Goal: Task Accomplishment & Management: Manage account settings

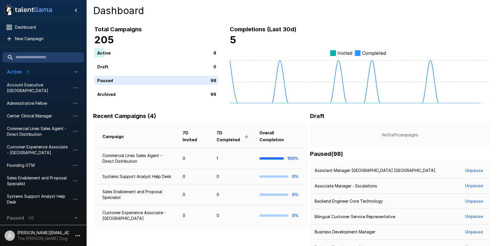
click at [76, 233] on icon "button" at bounding box center [77, 236] width 7 height 7
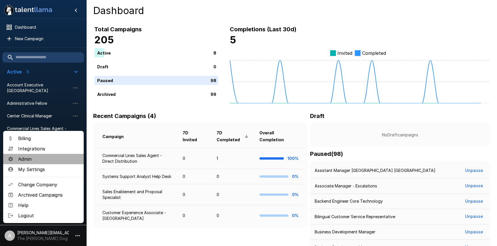
click at [43, 161] on span "Admin" at bounding box center [48, 159] width 61 height 7
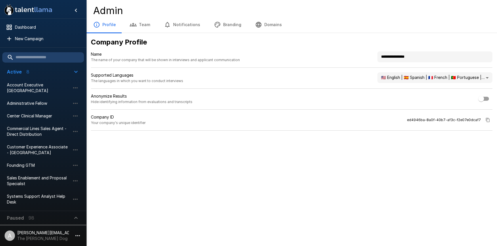
click at [443, 57] on input "**********" at bounding box center [434, 56] width 115 height 11
drag, startPoint x: 443, startPoint y: 57, endPoint x: 375, endPoint y: 56, distance: 67.3
click at [376, 56] on div "**********" at bounding box center [291, 59] width 401 height 16
type input "**********"
click at [377, 172] on div ".st0{fill:#FFFFFF;} .st1{fill:#76a4ed;} Dashboard New Campaign Active 8 Account…" at bounding box center [248, 123] width 497 height 246
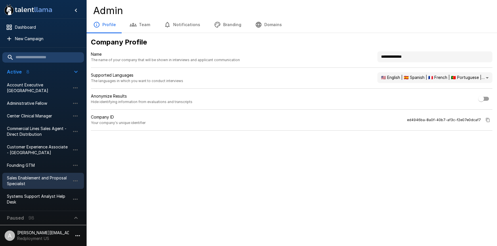
click at [50, 176] on span "Sales Enablement and Proposal Specialist" at bounding box center [38, 180] width 63 height 11
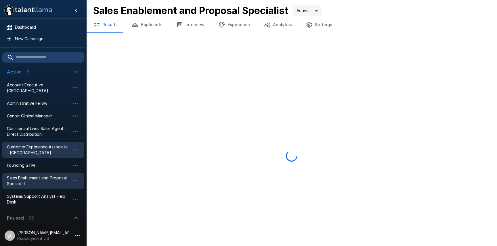
click at [47, 153] on span "Customer Experience Associate - Boca Raton" at bounding box center [38, 149] width 63 height 11
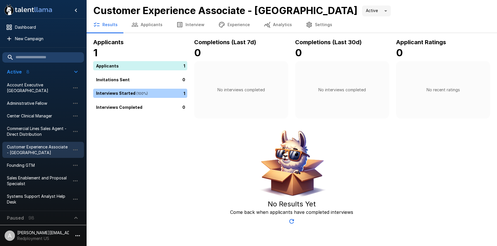
click at [159, 37] on div ".st0{fill:#FFFFFF;} .st1{fill:#76a4ed;} Dashboard New Campaign Active 8 Account…" at bounding box center [291, 113] width 410 height 227
click at [156, 26] on button "Applicants" at bounding box center [146, 25] width 45 height 16
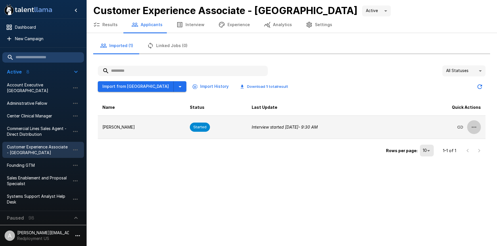
click at [471, 128] on icon "button" at bounding box center [473, 127] width 7 height 7
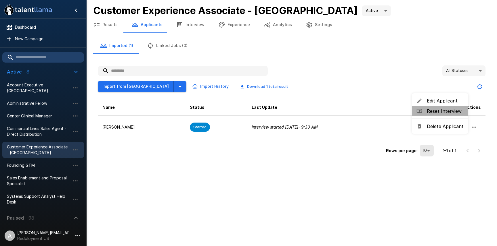
click at [441, 112] on span "Reset Interview" at bounding box center [445, 111] width 37 height 7
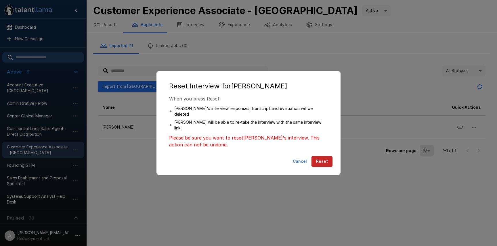
click at [327, 158] on button "Reset" at bounding box center [321, 161] width 21 height 11
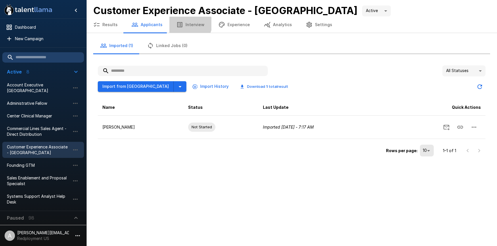
click at [186, 24] on button "Interview" at bounding box center [190, 25] width 42 height 16
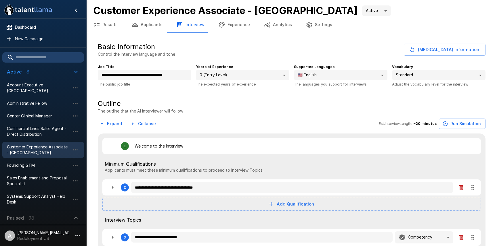
type textarea "*"
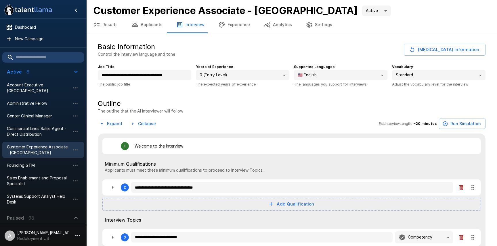
type textarea "*"
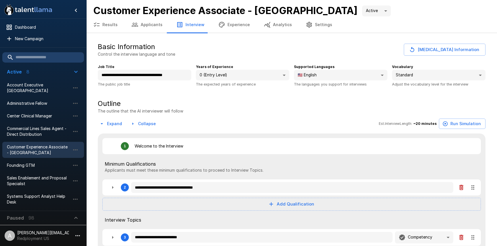
type textarea "*"
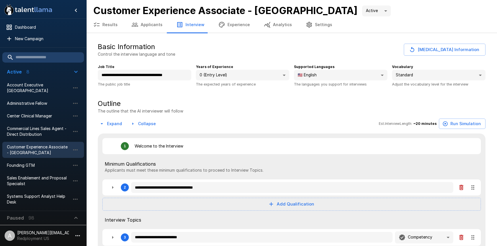
type textarea "*"
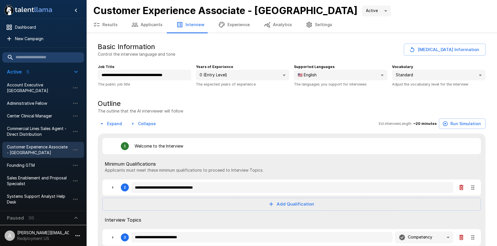
type textarea "*"
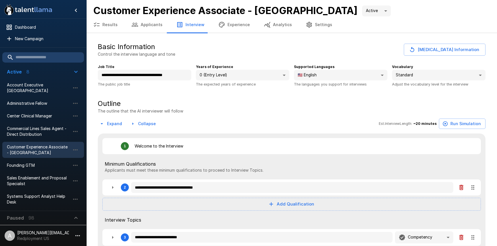
type textarea "*"
click at [174, 76] on input "**********" at bounding box center [144, 75] width 93 height 11
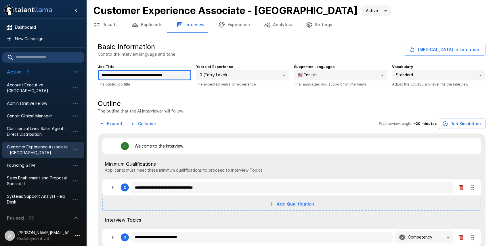
drag, startPoint x: 183, startPoint y: 76, endPoint x: 161, endPoint y: 78, distance: 22.8
click at [161, 78] on input "**********" at bounding box center [144, 75] width 93 height 11
type input "**********"
type textarea "*"
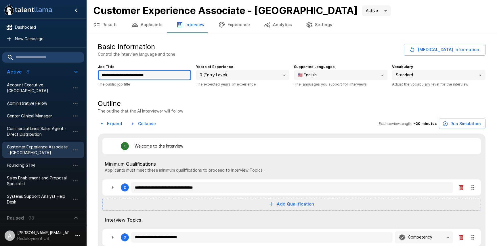
type textarea "*"
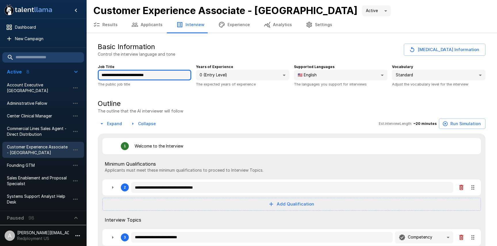
type textarea "*"
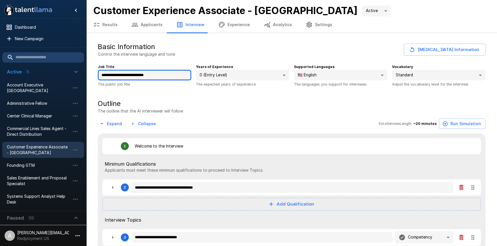
type textarea "*"
type input "**********"
click at [257, 57] on div "**********" at bounding box center [291, 64] width 387 height 45
type textarea "*"
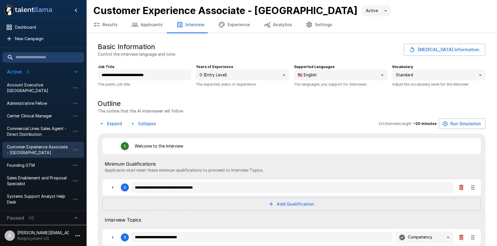
type textarea "*"
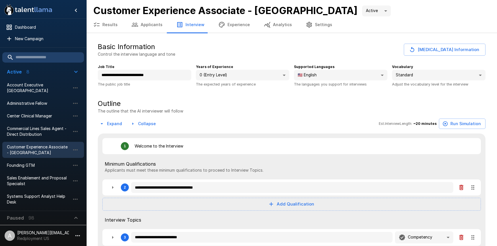
type textarea "*"
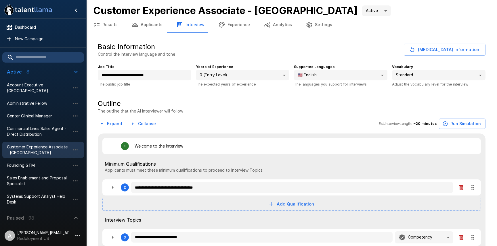
type textarea "*"
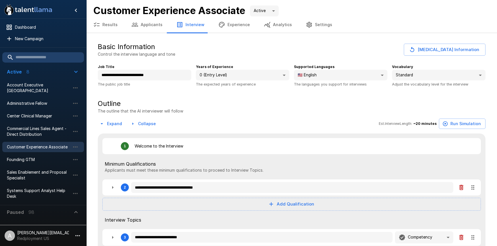
type textarea "*"
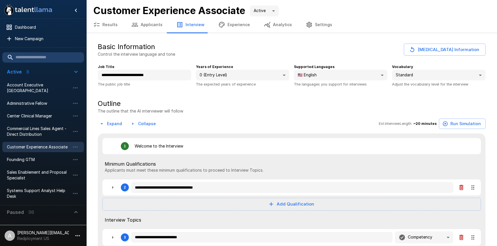
type textarea "*"
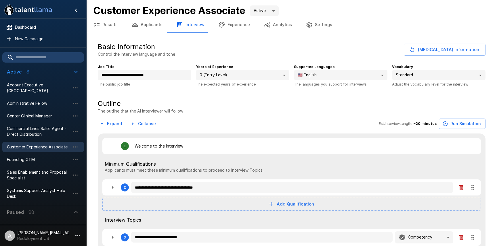
type textarea "*"
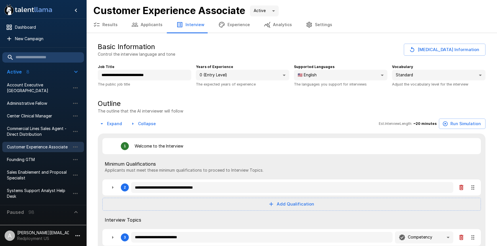
type textarea "*"
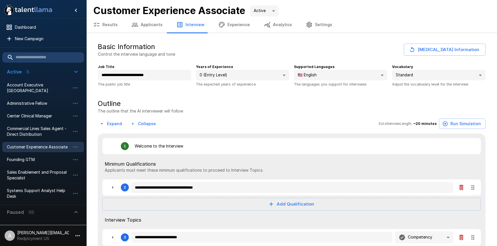
type textarea "*"
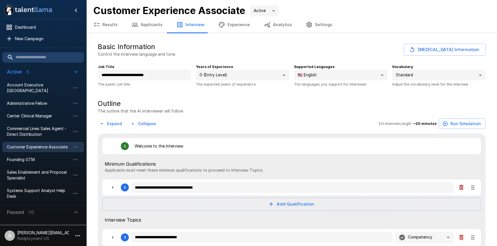
type textarea "*"
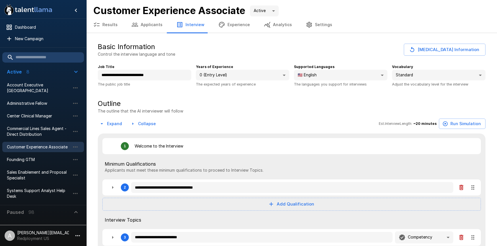
type textarea "*"
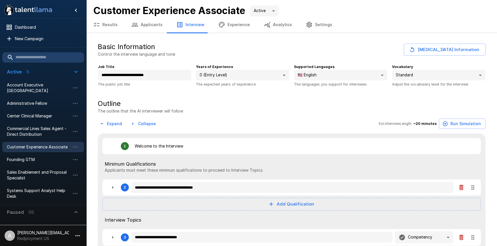
type textarea "*"
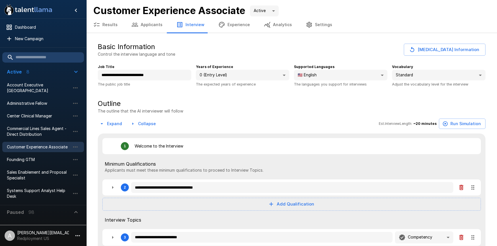
type textarea "*"
click at [101, 25] on button "Results" at bounding box center [105, 25] width 38 height 16
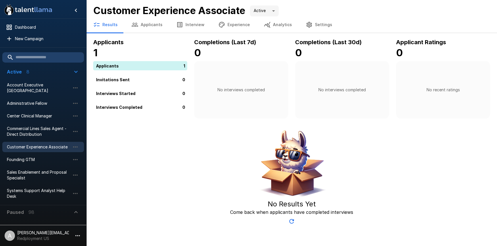
click at [150, 22] on button "Applicants" at bounding box center [146, 25] width 45 height 16
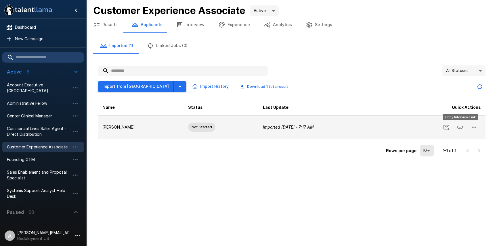
click at [458, 127] on icon "Copy Interview Link" at bounding box center [459, 127] width 7 height 7
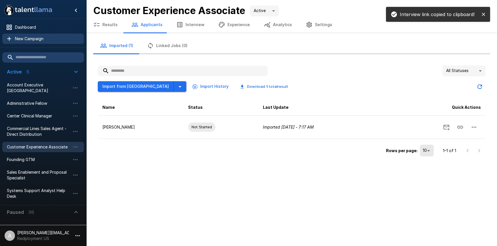
click at [36, 41] on div "New Campaign" at bounding box center [43, 39] width 82 height 10
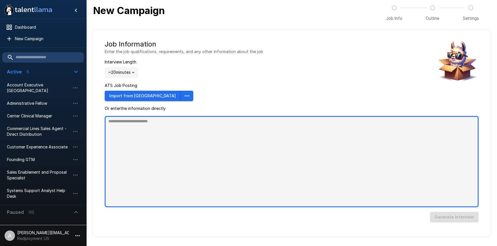
type textarea "*"
click at [249, 154] on textarea at bounding box center [292, 161] width 374 height 91
paste textarea "**********"
type textarea "**********"
type textarea "*"
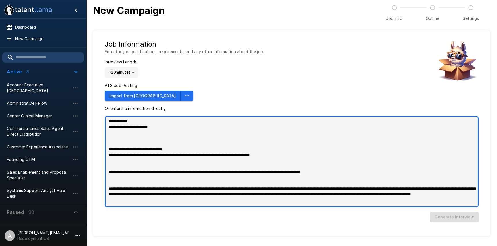
scroll to position [429, 0]
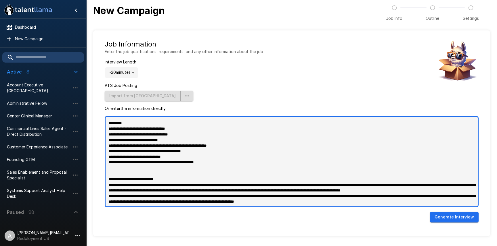
type textarea "**********"
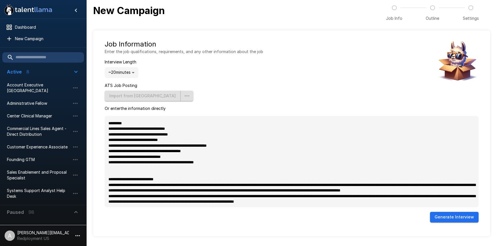
type textarea "*"
click at [443, 214] on button "Generate Interview" at bounding box center [454, 217] width 49 height 11
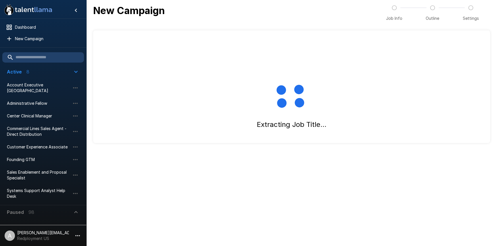
click at [71, 72] on span "Active 8" at bounding box center [40, 71] width 66 height 7
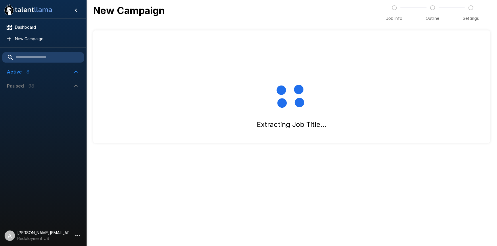
click at [74, 72] on icon "button" at bounding box center [75, 71] width 7 height 7
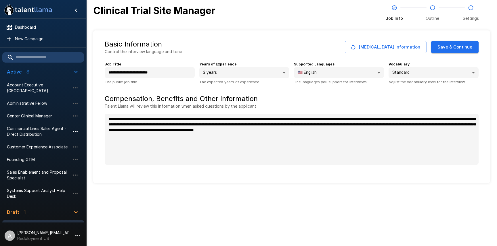
click at [75, 133] on icon "button" at bounding box center [75, 131] width 7 height 7
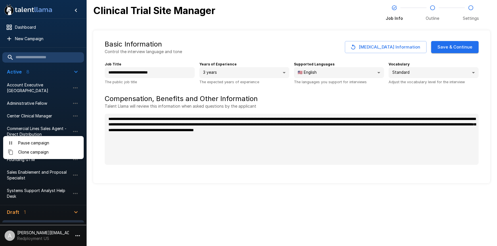
click at [56, 145] on span "Pause campaign" at bounding box center [48, 143] width 61 height 6
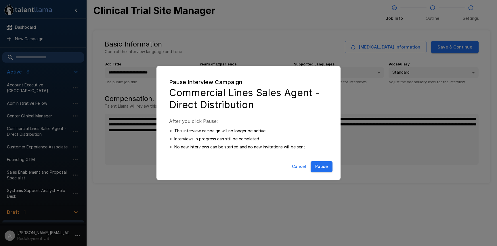
click at [316, 165] on button "Pause" at bounding box center [321, 167] width 22 height 11
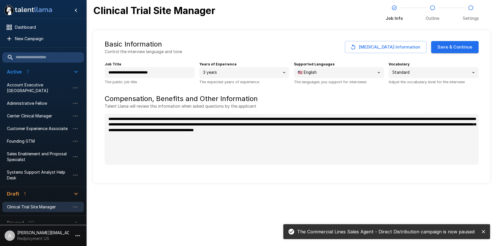
type textarea "*"
click at [458, 45] on button "Save & Continue" at bounding box center [454, 47] width 47 height 12
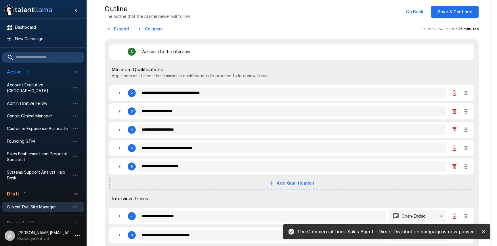
scroll to position [41, 0]
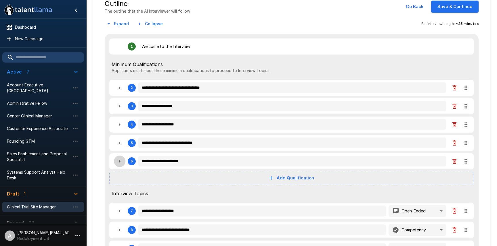
click at [120, 161] on icon "button" at bounding box center [119, 161] width 1 height 3
type textarea "*"
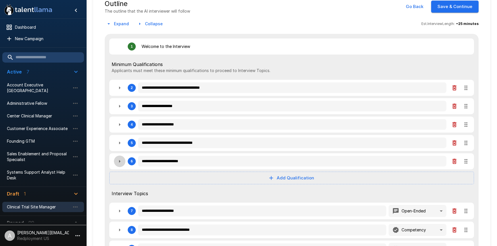
type textarea "*"
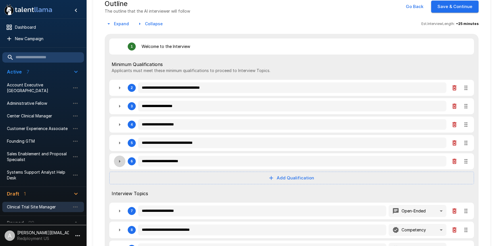
type textarea "*"
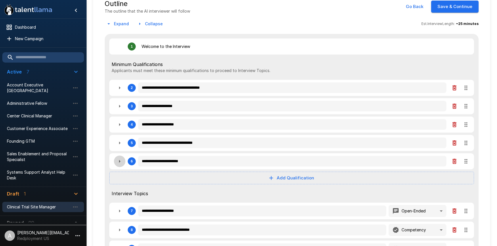
type textarea "*"
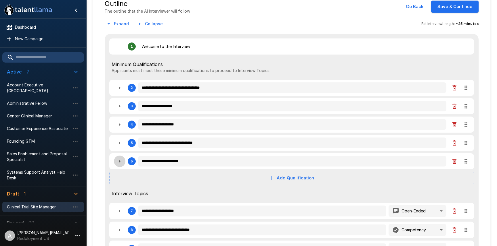
type textarea "*"
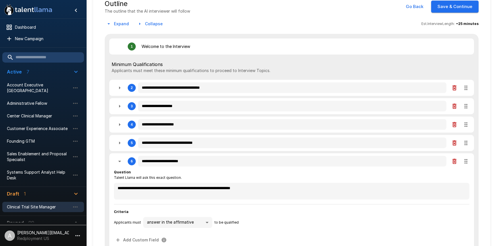
click at [123, 159] on button "button" at bounding box center [119, 161] width 11 height 11
type textarea "*"
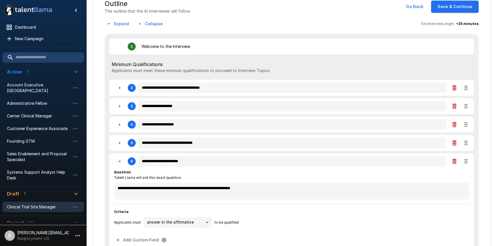
type textarea "*"
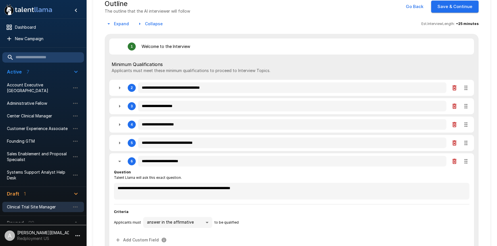
type textarea "*"
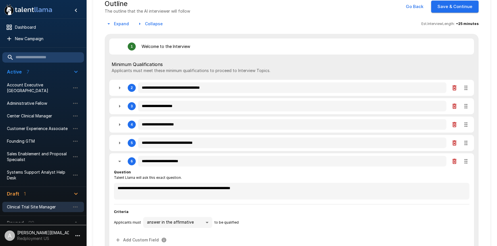
type textarea "*"
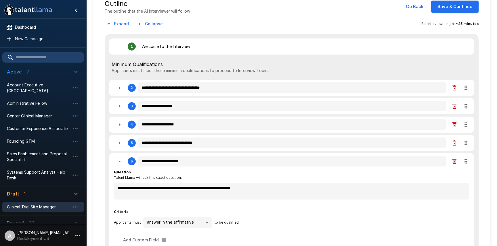
type textarea "*"
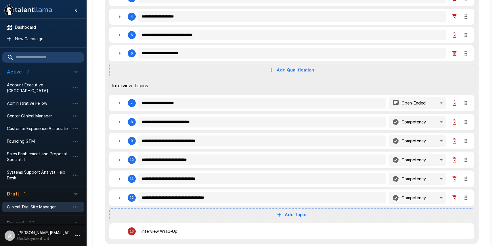
scroll to position [157, 0]
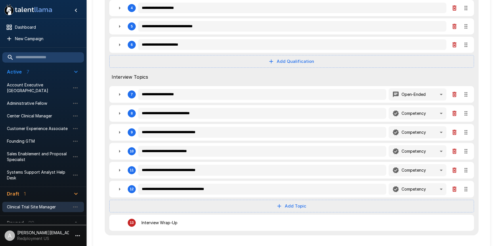
type textarea "*"
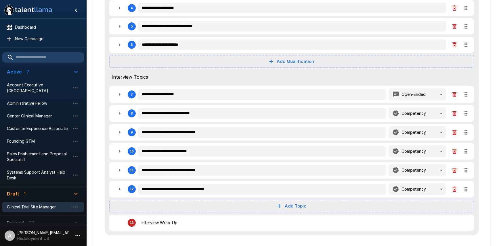
type textarea "*"
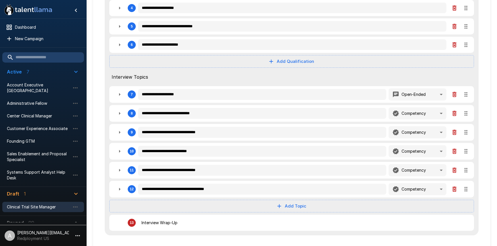
type textarea "*"
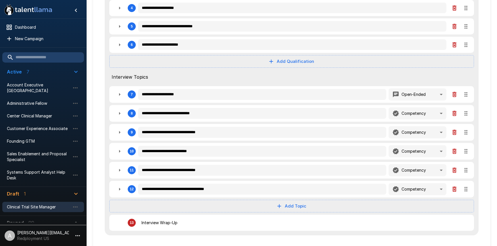
type textarea "*"
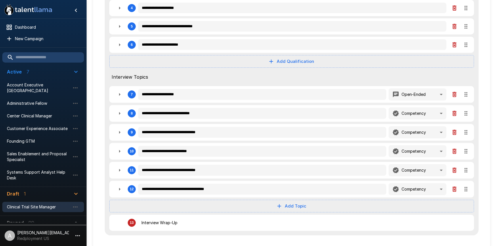
type textarea "*"
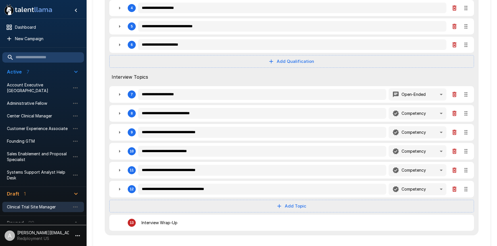
type textarea "*"
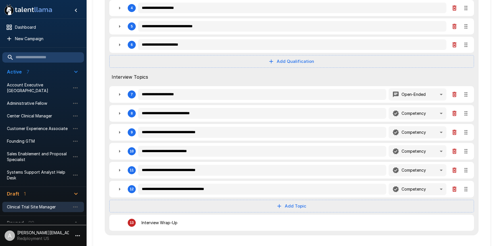
type textarea "*"
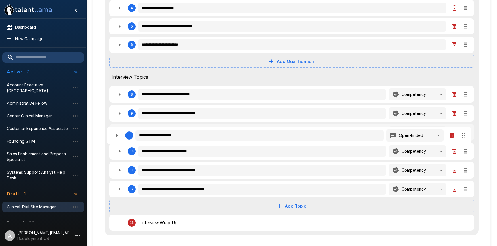
type textarea "*"
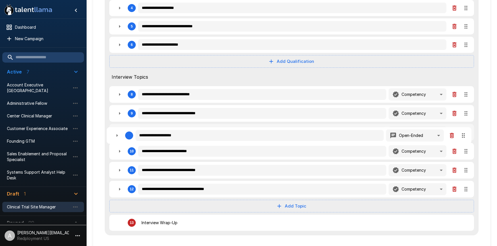
type textarea "*"
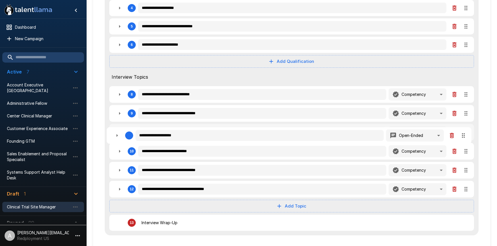
type textarea "*"
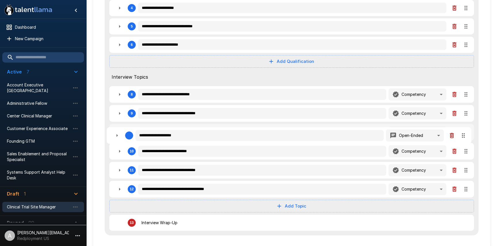
type textarea "*"
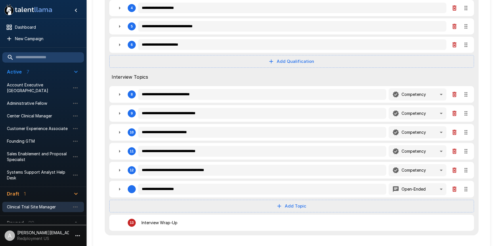
drag, startPoint x: 467, startPoint y: 93, endPoint x: 469, endPoint y: 184, distance: 90.6
click at [119, 131] on icon "button" at bounding box center [119, 132] width 7 height 7
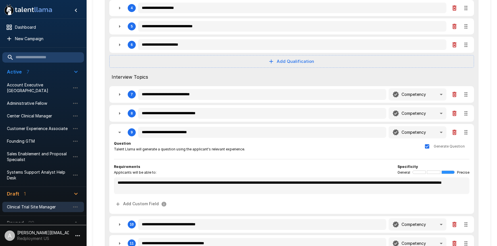
click at [117, 131] on icon "button" at bounding box center [119, 132] width 7 height 7
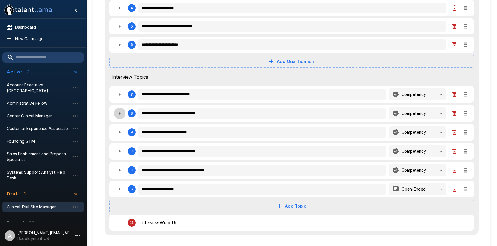
click at [120, 116] on icon "button" at bounding box center [119, 113] width 7 height 7
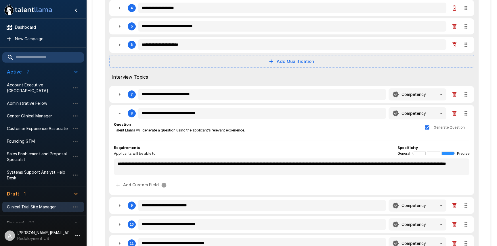
click at [125, 116] on div "8" at bounding box center [125, 113] width 22 height 11
click at [122, 113] on icon "button" at bounding box center [119, 113] width 7 height 7
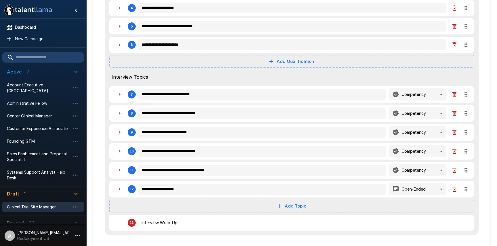
scroll to position [165, 0]
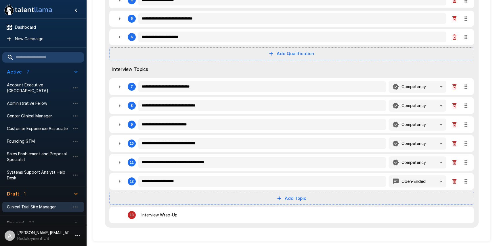
click at [120, 160] on icon "button" at bounding box center [119, 162] width 7 height 7
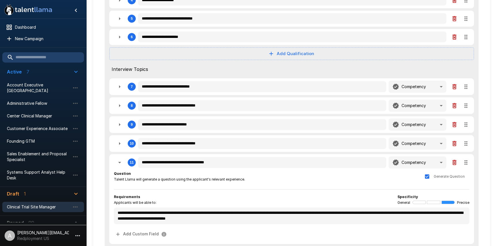
click at [120, 163] on icon "button" at bounding box center [119, 162] width 7 height 7
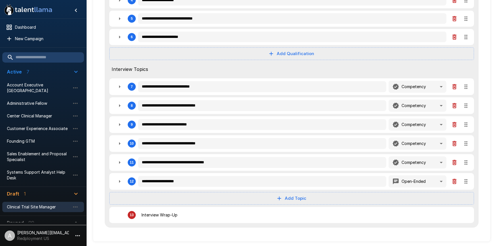
click at [125, 145] on div "10" at bounding box center [125, 143] width 22 height 11
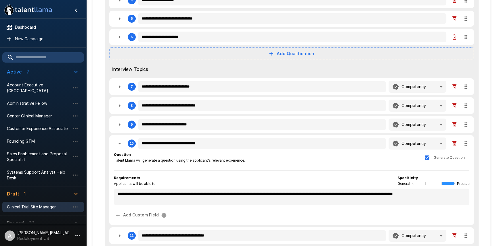
click at [120, 144] on icon "button" at bounding box center [119, 143] width 7 height 7
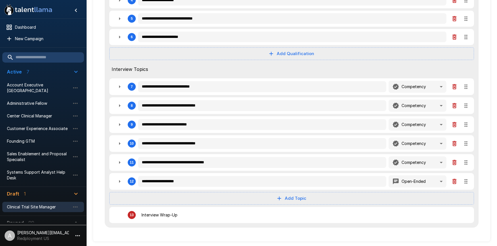
click at [122, 88] on icon "button" at bounding box center [119, 86] width 7 height 7
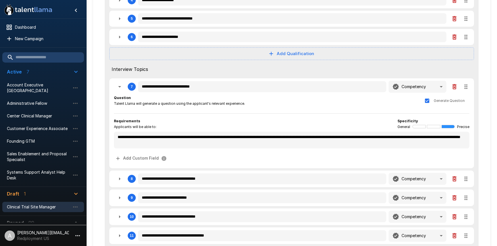
click at [121, 87] on icon "button" at bounding box center [119, 86] width 7 height 7
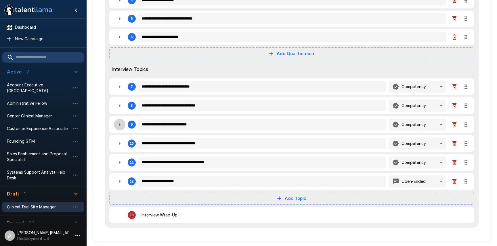
click at [116, 122] on icon "button" at bounding box center [119, 124] width 7 height 7
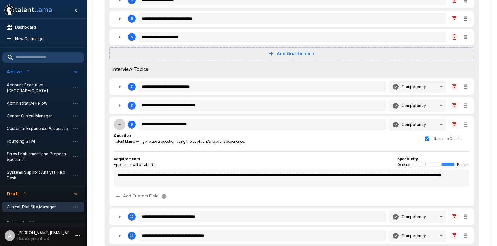
click at [116, 122] on icon "button" at bounding box center [119, 124] width 7 height 7
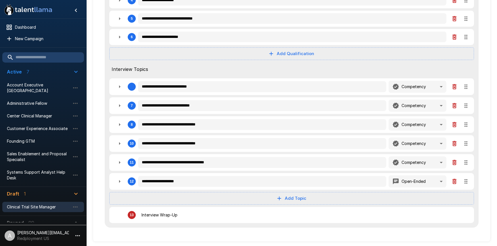
drag, startPoint x: 467, startPoint y: 122, endPoint x: 465, endPoint y: 85, distance: 36.8
click at [465, 85] on div "**********" at bounding box center [292, 68] width 374 height 319
click at [119, 144] on icon "button" at bounding box center [119, 143] width 7 height 7
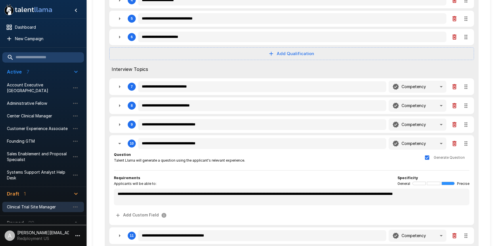
click at [121, 140] on icon "button" at bounding box center [119, 143] width 7 height 7
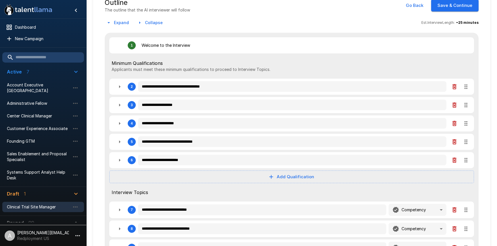
scroll to position [21, 0]
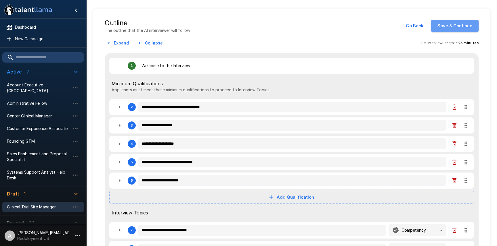
click at [459, 28] on button "Save & Continue" at bounding box center [454, 26] width 47 height 12
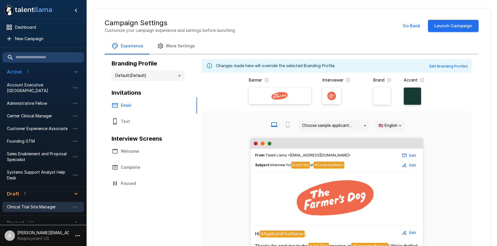
click at [446, 28] on button "Launch Campaign" at bounding box center [453, 26] width 51 height 12
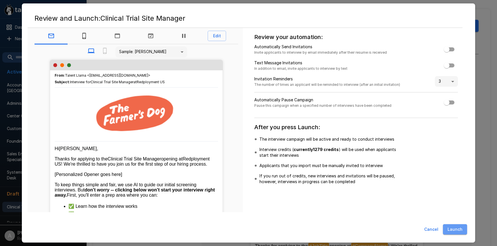
click at [458, 233] on button "Launch" at bounding box center [455, 229] width 24 height 11
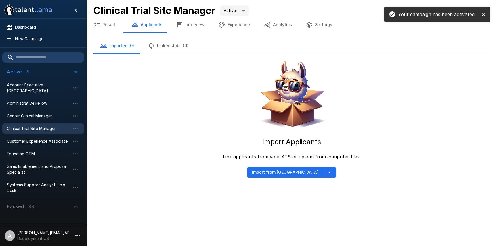
click at [325, 174] on button "button" at bounding box center [329, 172] width 13 height 11
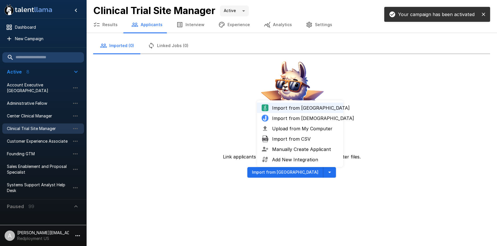
click at [304, 131] on span "Upload from My Computer" at bounding box center [305, 128] width 67 height 7
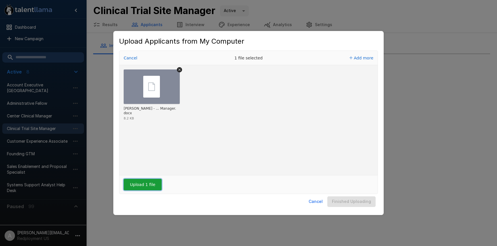
click at [142, 186] on button "Upload 1 file" at bounding box center [143, 184] width 38 height 11
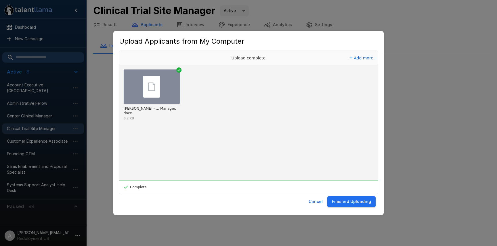
click at [351, 204] on button "Finished Uploading" at bounding box center [351, 202] width 48 height 11
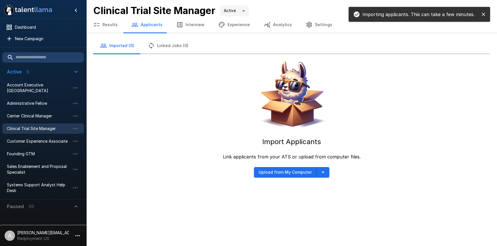
click at [486, 15] on button "close" at bounding box center [483, 14] width 9 height 9
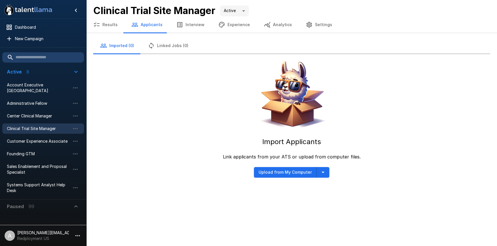
click at [193, 83] on div "Import Applicants Link applicants from your ATS or upload from computer files. …" at bounding box center [291, 116] width 397 height 124
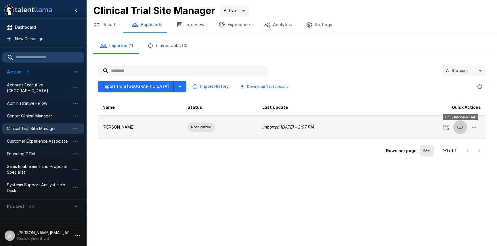
click at [467, 127] on td at bounding box center [433, 127] width 103 height 23
click at [458, 126] on icon "Copy Interview Link" at bounding box center [459, 127] width 7 height 7
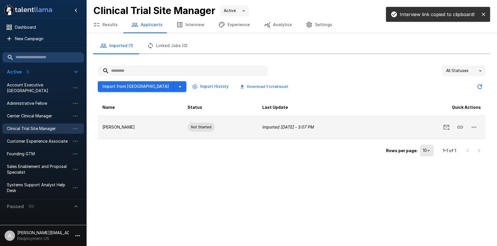
click at [470, 126] on icon "button" at bounding box center [473, 127] width 7 height 7
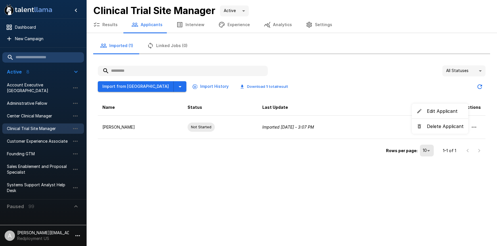
drag, startPoint x: 408, startPoint y: 88, endPoint x: 448, endPoint y: 83, distance: 40.8
click at [412, 87] on div at bounding box center [248, 123] width 497 height 246
click at [479, 86] on icon "Updated Today - 3:07 PM" at bounding box center [479, 86] width 7 height 7
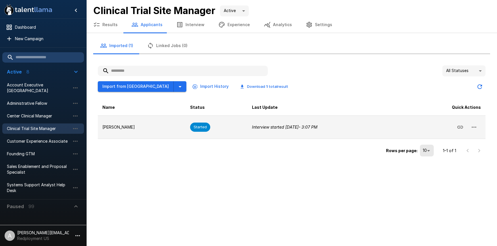
click at [477, 129] on icon "button" at bounding box center [473, 127] width 7 height 7
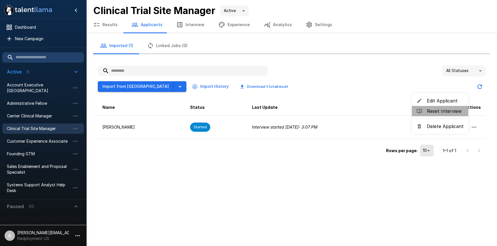
click at [449, 113] on span "Reset Interview" at bounding box center [445, 111] width 37 height 7
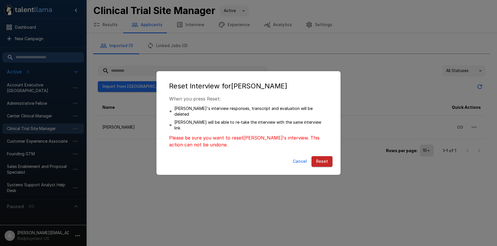
click at [326, 156] on button "Reset" at bounding box center [321, 161] width 21 height 11
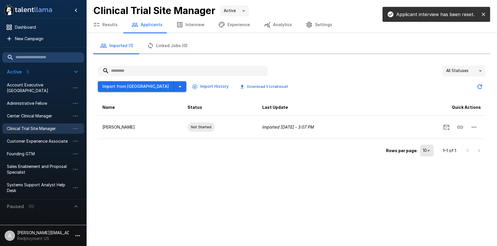
click at [483, 14] on icon "close" at bounding box center [482, 14] width 3 height 3
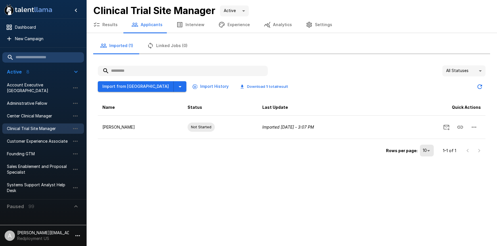
click at [187, 25] on button "Interview" at bounding box center [190, 25] width 42 height 16
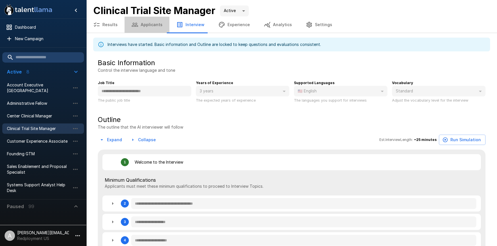
click at [146, 24] on button "Applicants" at bounding box center [146, 25] width 45 height 16
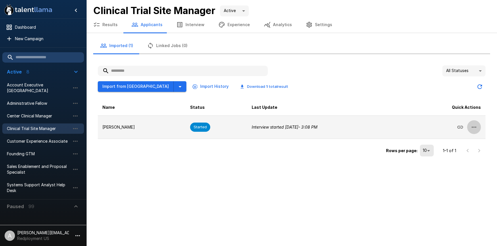
click at [471, 128] on icon "button" at bounding box center [473, 127] width 7 height 7
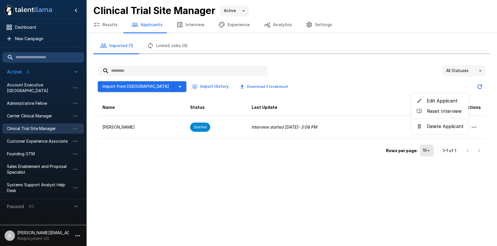
click at [442, 110] on span "Reset Interview" at bounding box center [445, 111] width 37 height 7
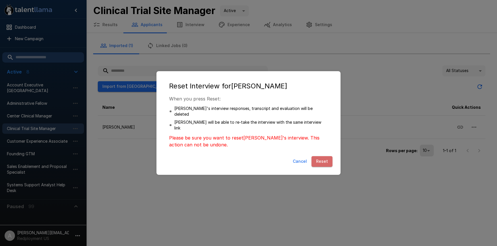
click at [330, 156] on button "Reset" at bounding box center [321, 161] width 21 height 11
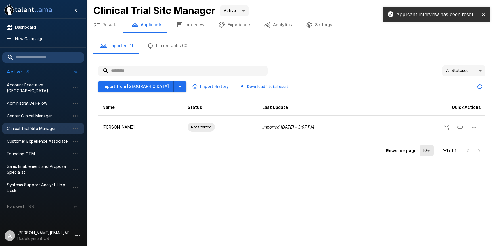
click at [483, 15] on icon "close" at bounding box center [483, 14] width 6 height 6
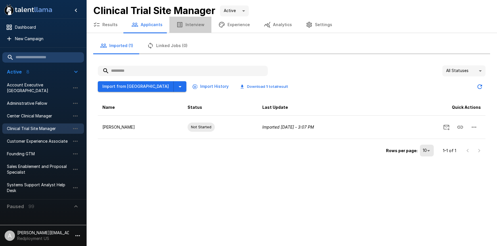
click at [198, 27] on button "Interview" at bounding box center [190, 25] width 42 height 16
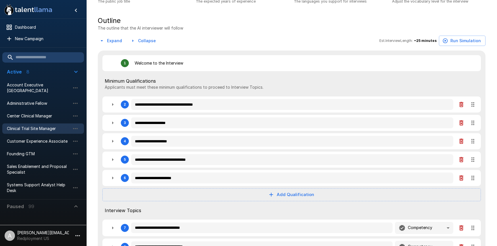
scroll to position [86, 0]
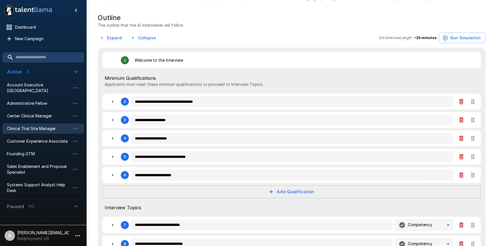
click at [464, 121] on button "button" at bounding box center [460, 119] width 11 height 11
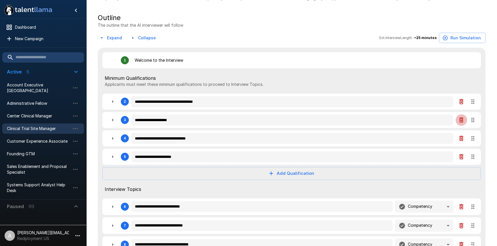
click at [460, 118] on icon "button" at bounding box center [461, 120] width 7 height 7
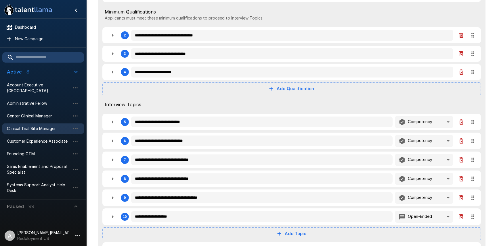
scroll to position [167, 0]
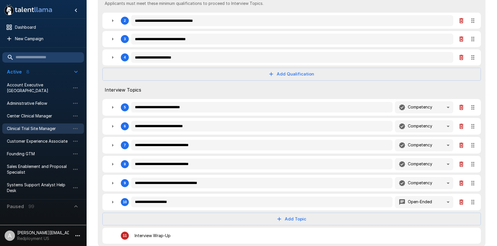
drag, startPoint x: 111, startPoint y: 108, endPoint x: 122, endPoint y: 110, distance: 11.2
click at [111, 108] on icon "button" at bounding box center [112, 107] width 7 height 7
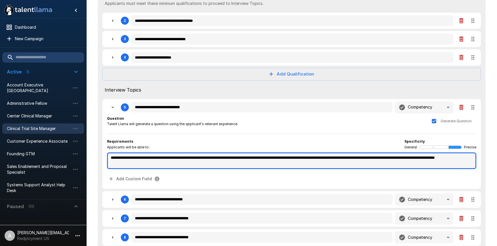
drag, startPoint x: 284, startPoint y: 159, endPoint x: 386, endPoint y: 157, distance: 102.3
click at [386, 157] on textarea "**********" at bounding box center [291, 161] width 369 height 17
click at [440, 158] on textarea "**********" at bounding box center [291, 161] width 369 height 17
paste textarea "**********"
drag, startPoint x: 120, startPoint y: 163, endPoint x: 426, endPoint y: 156, distance: 306.5
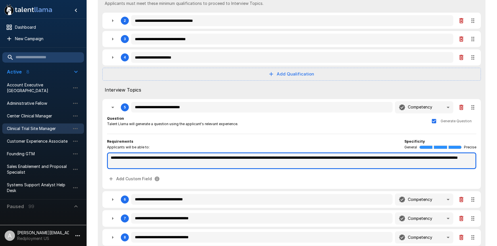
click at [426, 156] on textarea "**********" at bounding box center [291, 161] width 369 height 17
click at [182, 167] on textarea "**********" at bounding box center [291, 161] width 369 height 17
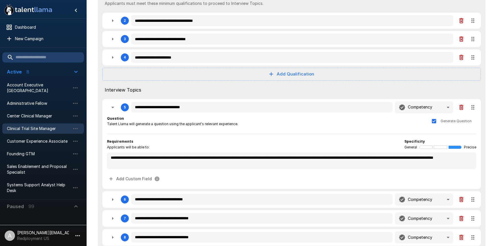
click at [361, 125] on div "Question Talent Llama will generate a question using the applicant's relevant e…" at bounding box center [291, 121] width 369 height 11
drag, startPoint x: 114, startPoint y: 109, endPoint x: 161, endPoint y: 107, distance: 46.9
click at [114, 109] on icon "button" at bounding box center [112, 107] width 7 height 7
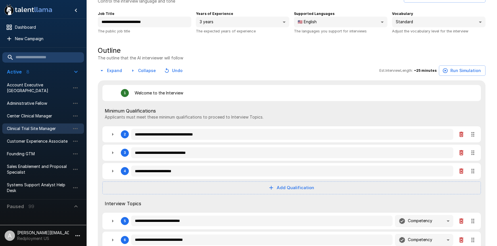
scroll to position [0, 0]
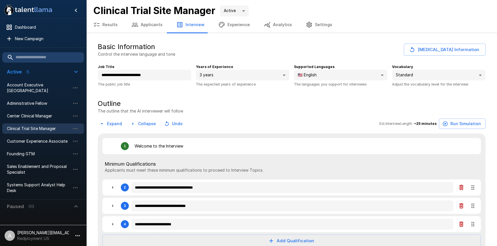
click at [149, 26] on button "Applicants" at bounding box center [146, 25] width 45 height 16
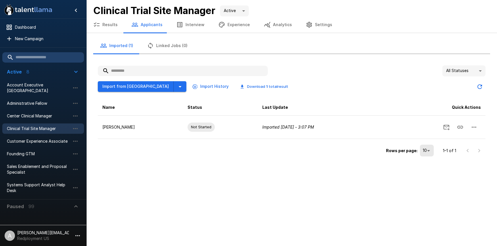
click at [72, 237] on li "A adam+prodtest1@talentllama.com Redployment US" at bounding box center [43, 235] width 86 height 18
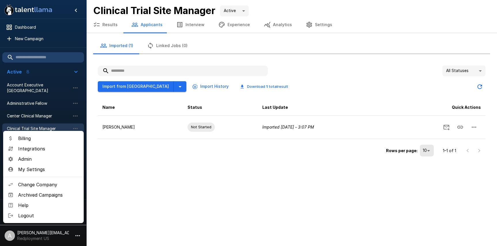
click at [28, 159] on span "Admin" at bounding box center [48, 159] width 61 height 7
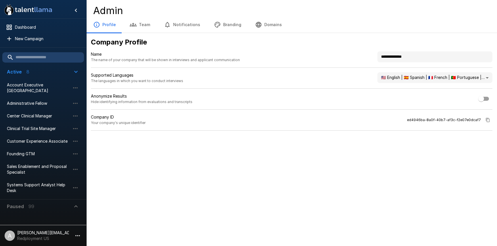
click at [228, 28] on button "Branding" at bounding box center [227, 25] width 41 height 16
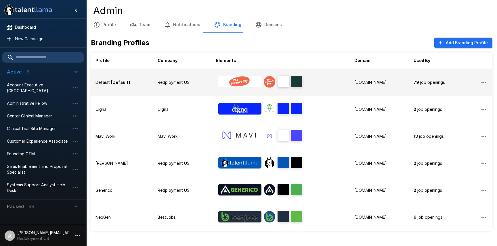
click at [173, 79] on td "Redployment US" at bounding box center [182, 82] width 58 height 27
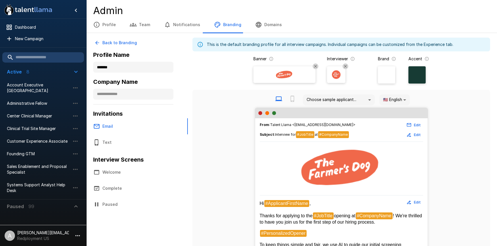
click at [282, 72] on img at bounding box center [284, 74] width 34 height 9
click at [0, 0] on input "file" at bounding box center [0, 0] width 0 height 0
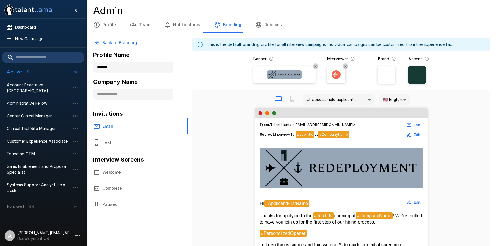
click at [336, 72] on img at bounding box center [336, 74] width 9 height 9
click at [0, 0] on input "file" at bounding box center [0, 0] width 0 height 0
click at [422, 77] on div at bounding box center [416, 74] width 17 height 17
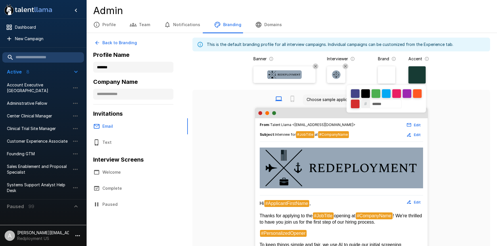
click at [381, 103] on input "******" at bounding box center [386, 104] width 32 height 9
paste input
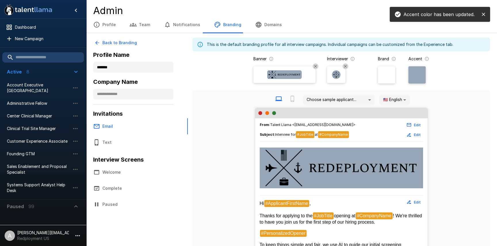
click at [390, 72] on div at bounding box center [386, 74] width 17 height 17
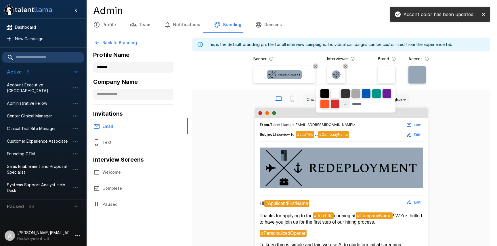
click at [326, 95] on div at bounding box center [324, 93] width 9 height 9
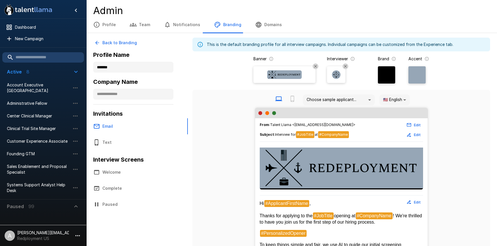
click at [419, 76] on div at bounding box center [416, 74] width 17 height 17
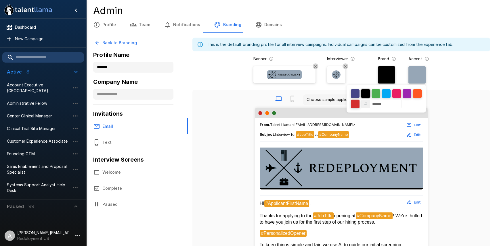
click at [364, 93] on div at bounding box center [365, 93] width 9 height 9
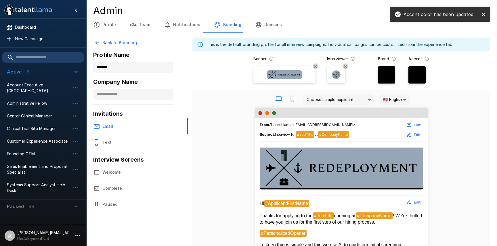
click at [388, 74] on div at bounding box center [386, 74] width 17 height 17
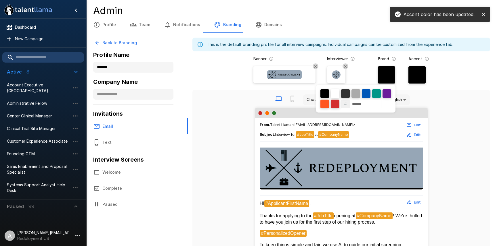
click at [360, 102] on input "******" at bounding box center [366, 104] width 32 height 9
paste input
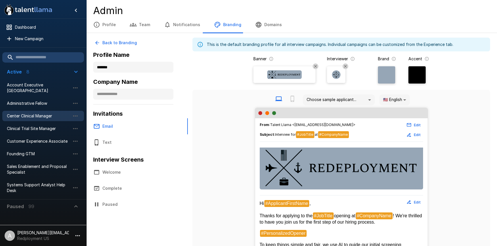
click at [50, 117] on span "Center Clinical Manager" at bounding box center [38, 116] width 63 height 6
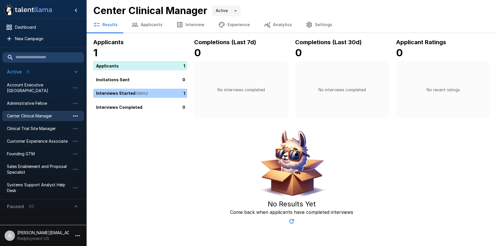
click at [76, 117] on icon "button" at bounding box center [75, 116] width 7 height 7
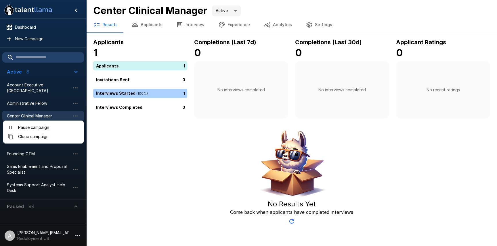
drag, startPoint x: 119, startPoint y: 121, endPoint x: 120, endPoint y: 118, distance: 3.4
click at [119, 121] on div at bounding box center [248, 123] width 497 height 246
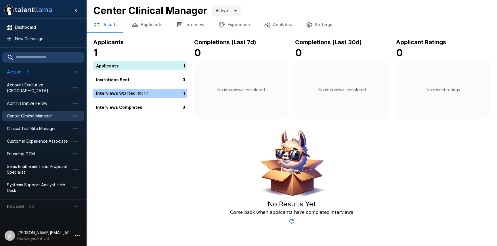
click at [143, 30] on button "Applicants" at bounding box center [146, 25] width 45 height 16
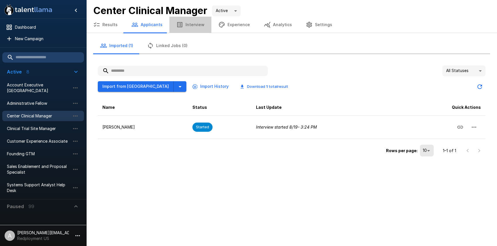
click at [189, 28] on button "Interview" at bounding box center [190, 25] width 42 height 16
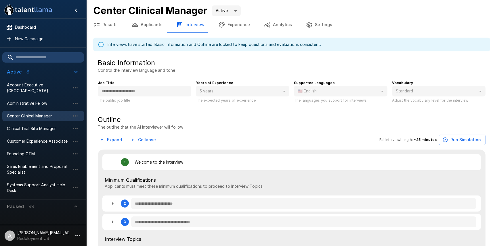
click at [160, 30] on button "Applicants" at bounding box center [146, 25] width 45 height 16
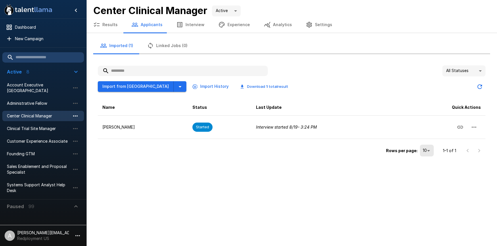
click at [74, 116] on icon "button" at bounding box center [75, 116] width 5 height 1
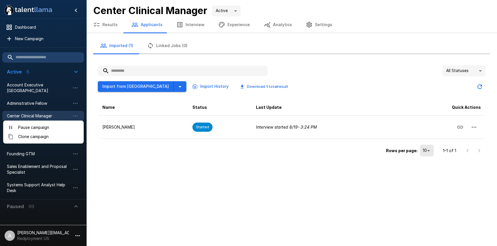
click at [60, 128] on span "Pause campaign" at bounding box center [48, 128] width 61 height 6
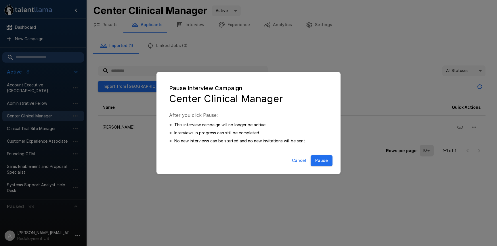
click at [313, 159] on button "Pause" at bounding box center [321, 161] width 22 height 11
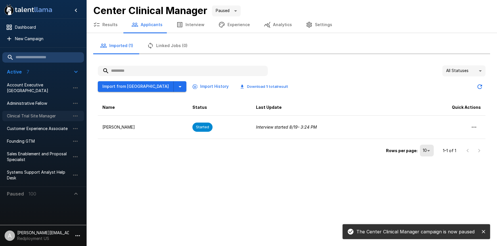
click at [39, 115] on span "Clinical Trial Site Manager" at bounding box center [38, 116] width 63 height 6
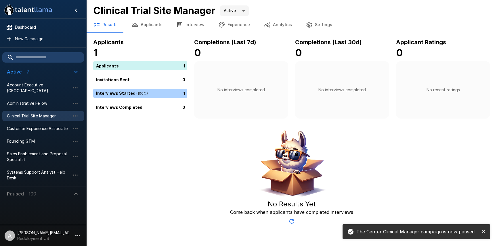
click at [153, 27] on button "Applicants" at bounding box center [146, 25] width 45 height 16
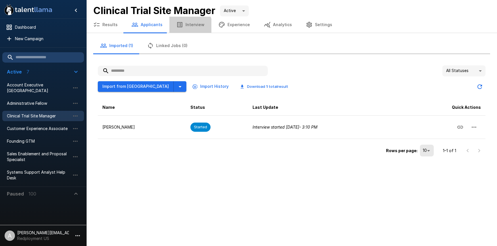
click at [185, 26] on button "Interview" at bounding box center [190, 25] width 42 height 16
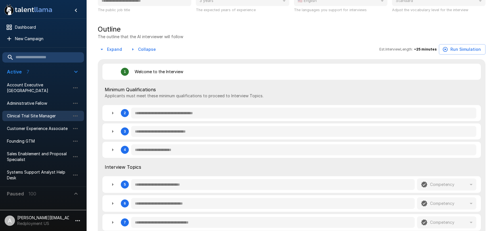
scroll to position [107, 0]
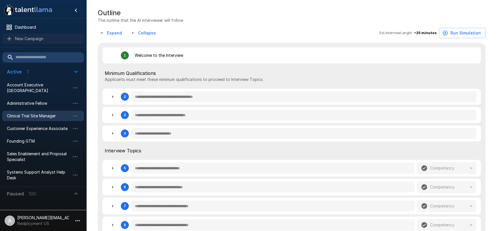
click at [38, 41] on span "New Campaign" at bounding box center [47, 39] width 64 height 6
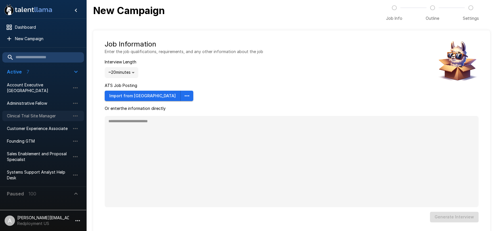
click at [34, 118] on span "Clinical Trial Site Manager" at bounding box center [38, 116] width 63 height 6
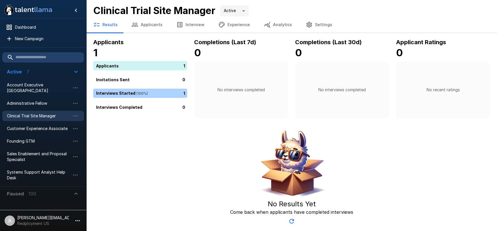
click at [151, 26] on button "Applicants" at bounding box center [146, 25] width 45 height 16
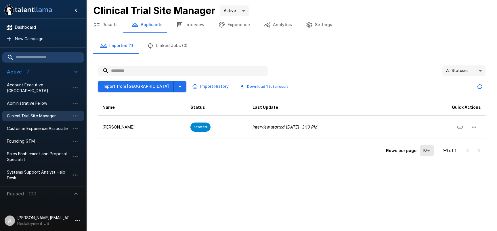
click at [182, 21] on button "Interview" at bounding box center [190, 25] width 42 height 16
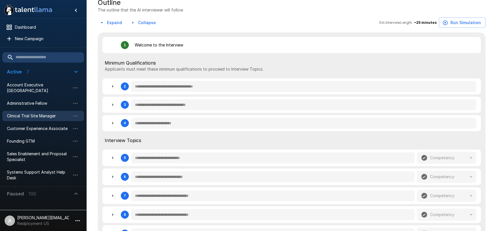
scroll to position [121, 0]
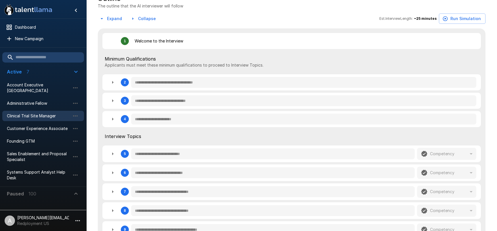
click at [110, 20] on button "Expand" at bounding box center [111, 19] width 26 height 11
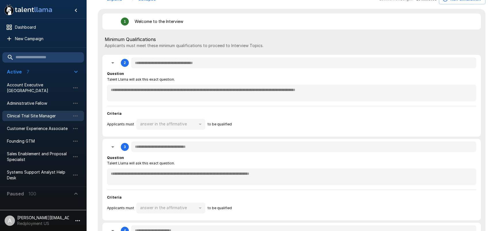
scroll to position [147, 0]
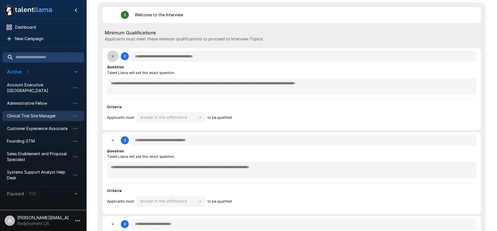
click at [113, 58] on icon "button" at bounding box center [112, 56] width 7 height 7
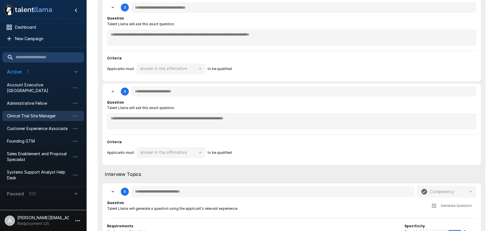
scroll to position [189, 0]
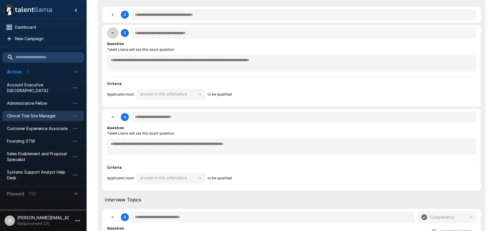
click at [109, 36] on button "button" at bounding box center [112, 32] width 11 height 11
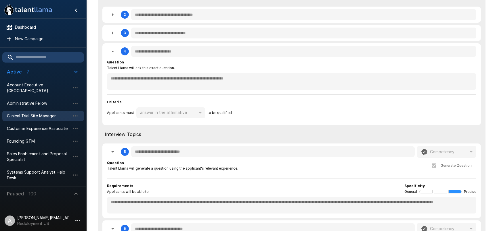
click at [110, 48] on button "button" at bounding box center [112, 51] width 11 height 11
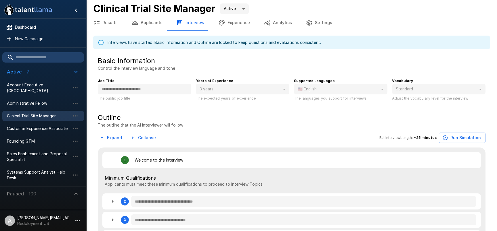
scroll to position [0, 0]
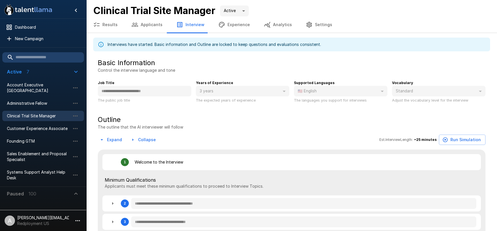
click at [239, 25] on button "Experience" at bounding box center [233, 25] width 45 height 16
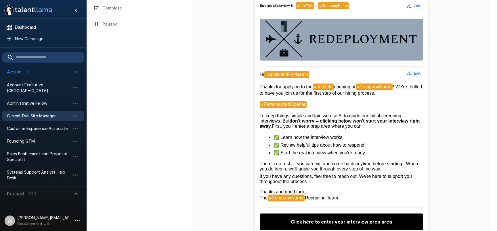
scroll to position [139, 0]
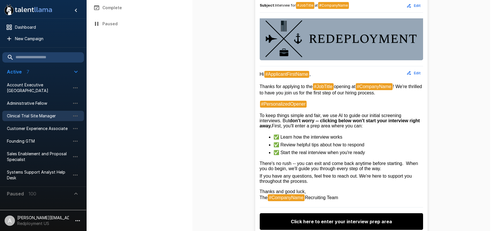
click at [416, 70] on button "Edit" at bounding box center [413, 73] width 18 height 9
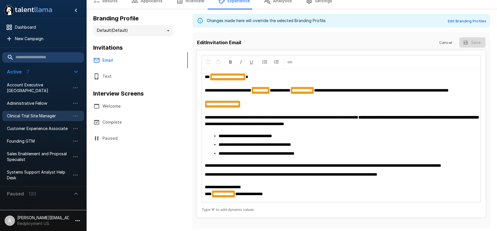
scroll to position [0, 0]
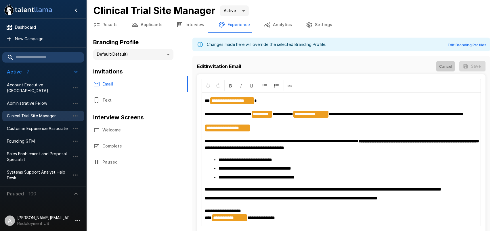
click at [451, 67] on button "Cancel" at bounding box center [445, 66] width 18 height 11
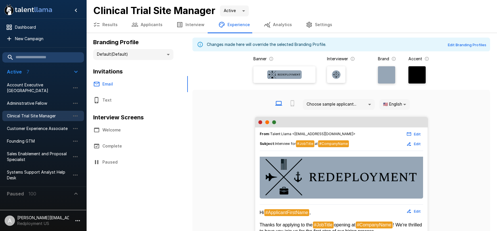
click at [127, 130] on button "Welcome" at bounding box center [136, 130] width 101 height 16
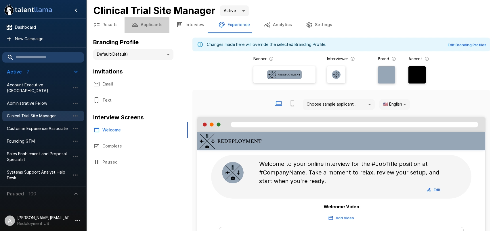
click at [150, 26] on button "Applicants" at bounding box center [146, 25] width 45 height 16
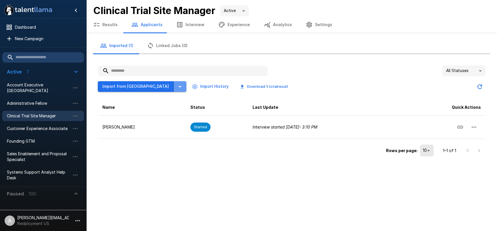
click at [174, 88] on button "button" at bounding box center [180, 86] width 13 height 11
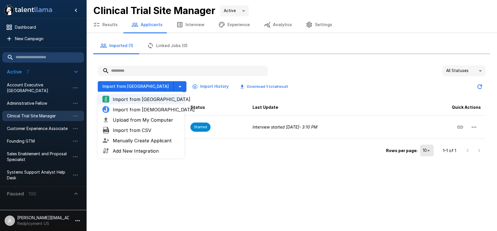
click at [305, 76] on div "All Statuses **" at bounding box center [291, 71] width 387 height 11
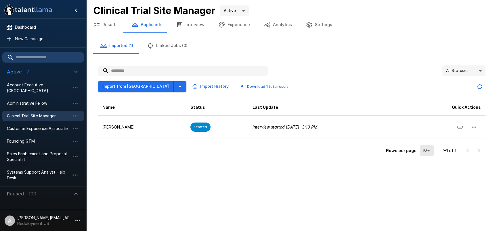
click at [176, 87] on icon "button" at bounding box center [179, 86] width 7 height 7
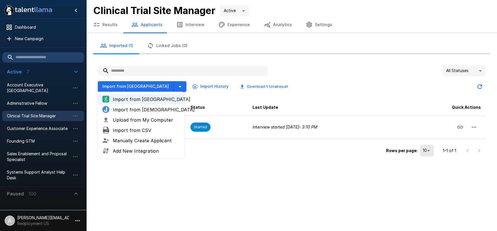
click at [306, 103] on th "Last Update" at bounding box center [326, 107] width 157 height 16
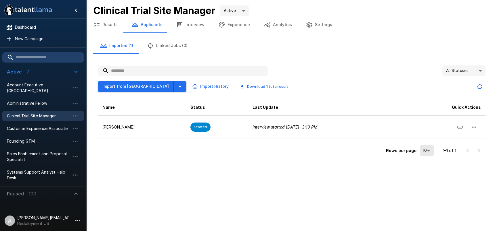
click at [72, 226] on li "A adam+prodtest1@talentllama.com Redployment US" at bounding box center [43, 220] width 86 height 18
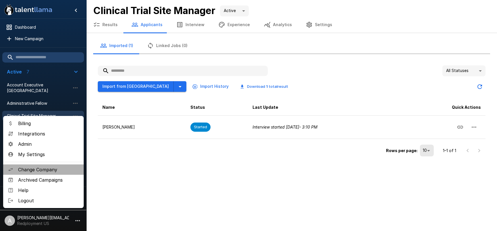
drag, startPoint x: 41, startPoint y: 168, endPoint x: 49, endPoint y: 166, distance: 8.6
click at [49, 166] on span "Change Company" at bounding box center [48, 169] width 61 height 7
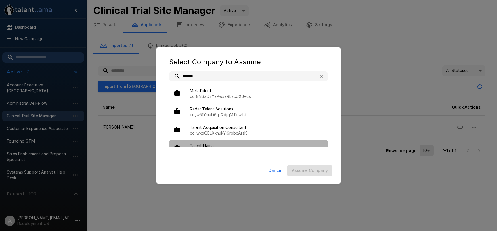
click at [210, 142] on div "Talent Llama a89aa3f6-c7e9-4b7f-97a2-fc0c92f1cc2f" at bounding box center [248, 148] width 159 height 17
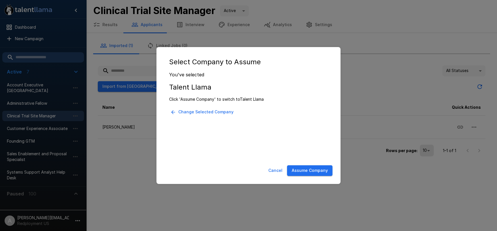
click at [309, 171] on button "Assume Company" at bounding box center [309, 171] width 45 height 11
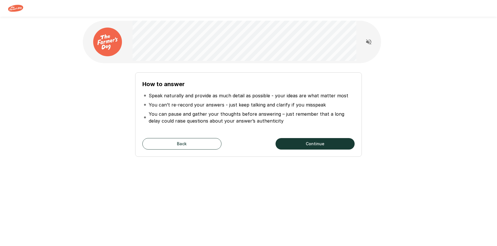
click at [318, 148] on button "Continue" at bounding box center [314, 143] width 79 height 11
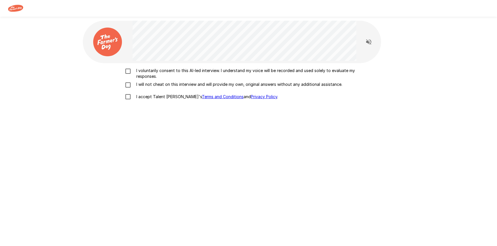
click at [147, 70] on p "I voluntarily consent to this AI-led interview. I understand my voice will be r…" at bounding box center [254, 73] width 241 height 11
click at [153, 84] on p "I will not cheat on this interview and will provide my own, original answers wi…" at bounding box center [238, 85] width 208 height 6
click at [158, 97] on p "I accept Talent Llama's Terms and Conditions and Privacy Policy ." at bounding box center [206, 97] width 144 height 6
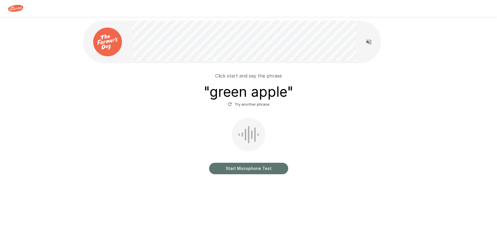
click at [250, 168] on button "Start Microphone Test" at bounding box center [248, 168] width 79 height 11
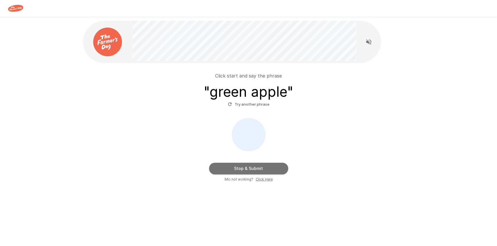
click at [250, 169] on button "Stop & Submit" at bounding box center [248, 168] width 79 height 11
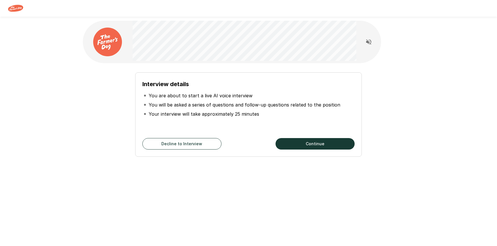
click at [303, 146] on button "Continue" at bounding box center [314, 143] width 79 height 11
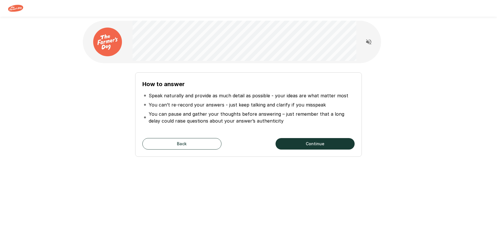
click at [303, 146] on button "Continue" at bounding box center [314, 143] width 79 height 11
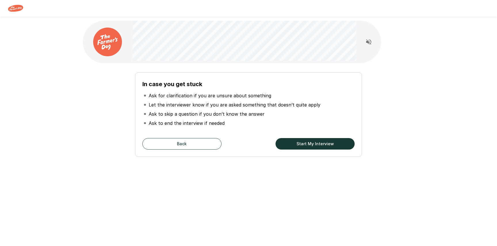
click at [303, 146] on button "Start My Interview" at bounding box center [314, 143] width 79 height 11
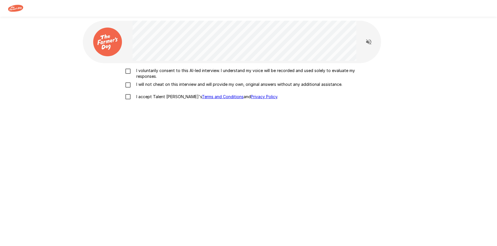
click at [177, 71] on p "I voluntarily consent to this AI-led interview. I understand my voice will be r…" at bounding box center [254, 73] width 241 height 11
click at [175, 85] on p "I will not cheat on this interview and will provide my own, original answers wi…" at bounding box center [238, 85] width 208 height 6
drag, startPoint x: 169, startPoint y: 97, endPoint x: 173, endPoint y: 98, distance: 3.9
click at [169, 97] on p "I accept Talent Llama's Terms and Conditions and Privacy Policy ." at bounding box center [206, 97] width 144 height 6
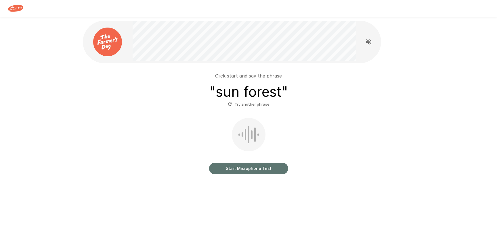
click at [257, 169] on button "Start Microphone Test" at bounding box center [248, 168] width 79 height 11
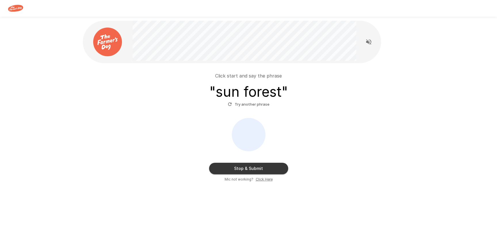
click at [272, 169] on button "Stop & Submit" at bounding box center [248, 168] width 79 height 11
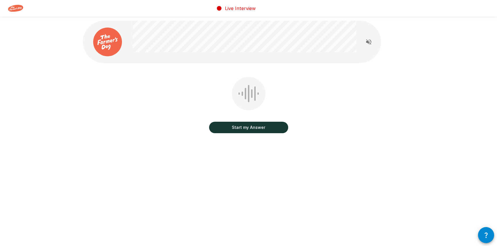
click at [252, 129] on button "Start my Answer" at bounding box center [248, 127] width 79 height 11
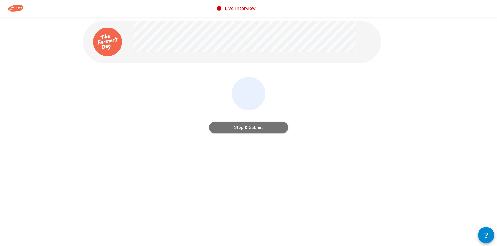
click at [276, 130] on button "Stop & Submit" at bounding box center [248, 127] width 79 height 11
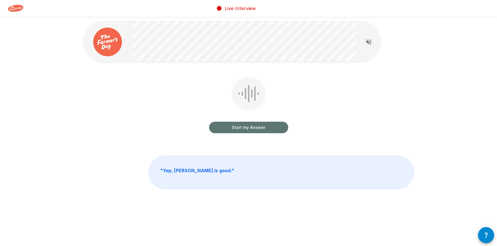
click at [258, 127] on button "Start my Answer" at bounding box center [248, 127] width 79 height 11
click at [262, 129] on button "Stop & Submit" at bounding box center [248, 127] width 79 height 11
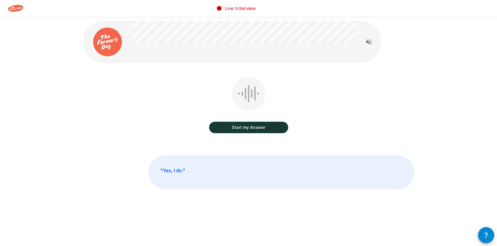
click at [252, 128] on button "Start my Answer" at bounding box center [248, 127] width 79 height 11
click at [270, 129] on button "Stop & Submit" at bounding box center [248, 127] width 79 height 11
click at [268, 125] on button "Start my Answer" at bounding box center [248, 127] width 79 height 11
click at [270, 128] on button "Stop & Submit" at bounding box center [248, 127] width 79 height 11
click at [279, 126] on button "Start my Answer" at bounding box center [248, 127] width 79 height 11
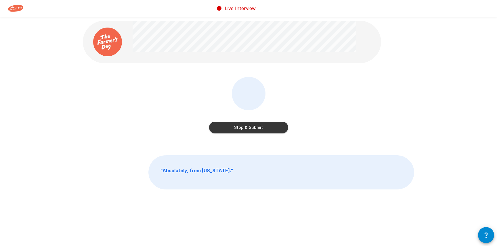
click at [277, 128] on button "Stop & Submit" at bounding box center [248, 127] width 79 height 11
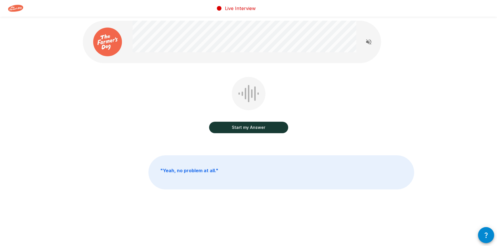
click at [270, 128] on button "Start my Answer" at bounding box center [248, 127] width 79 height 11
click at [274, 131] on button "Stop & Submit" at bounding box center [248, 127] width 79 height 11
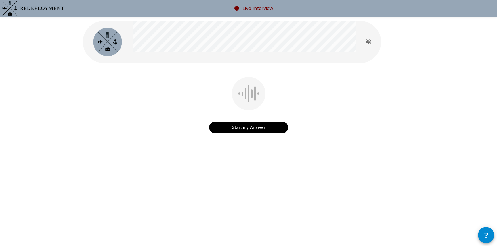
click at [270, 134] on div "Start my Answer" at bounding box center [248, 106] width 79 height 59
click at [271, 131] on button "Start my Answer" at bounding box center [248, 127] width 79 height 11
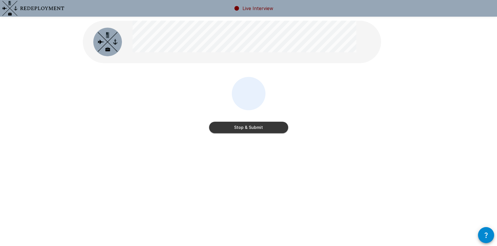
click at [264, 131] on button "Stop & Submit" at bounding box center [248, 127] width 79 height 11
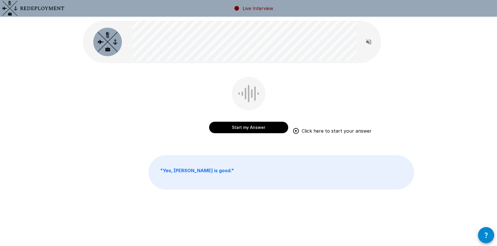
click at [255, 130] on button "Start my Answer" at bounding box center [248, 127] width 79 height 11
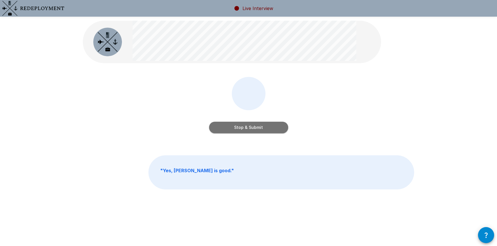
click at [264, 131] on button "Stop & Submit" at bounding box center [248, 127] width 79 height 11
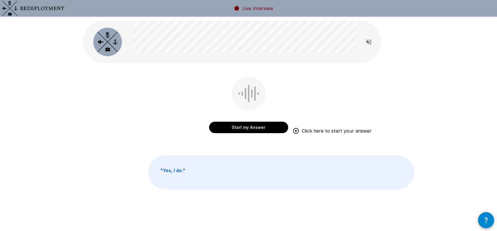
click at [191, 72] on div "Start my Answer Click here to start your answer " Yes, I do. "" at bounding box center [248, 118] width 345 height 236
click at [250, 128] on button "Start my Answer" at bounding box center [248, 127] width 79 height 11
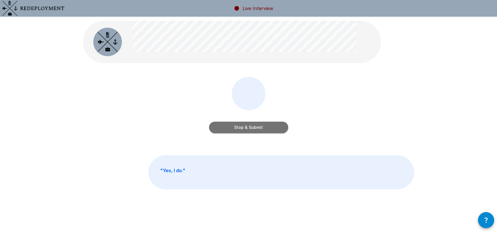
drag, startPoint x: 264, startPoint y: 128, endPoint x: 298, endPoint y: 124, distance: 34.9
click at [264, 128] on button "Stop & Submit" at bounding box center [248, 127] width 79 height 11
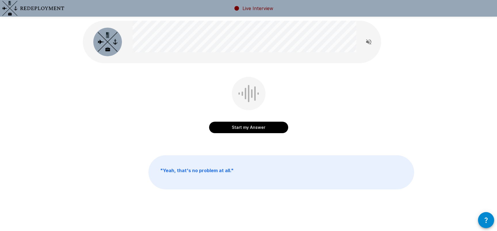
click at [250, 130] on button "Start my Answer" at bounding box center [248, 127] width 79 height 11
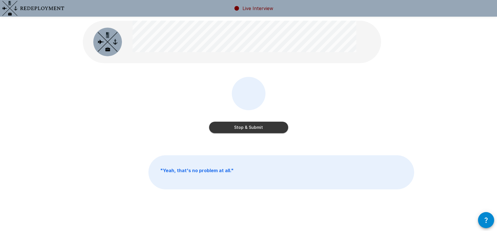
click at [270, 127] on button "Stop & Submit" at bounding box center [248, 127] width 79 height 11
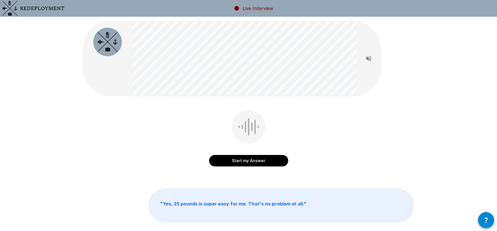
scroll to position [0, 0]
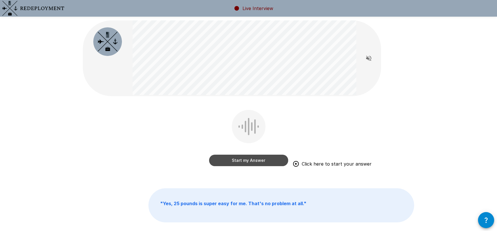
click at [254, 162] on button "Start my Answer" at bounding box center [248, 160] width 79 height 11
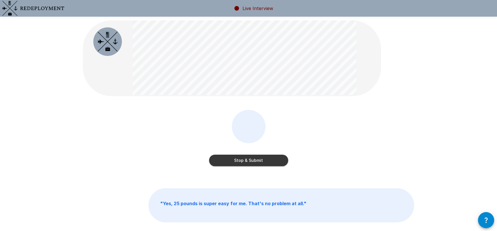
click at [254, 159] on button "Stop & Submit" at bounding box center [248, 160] width 79 height 11
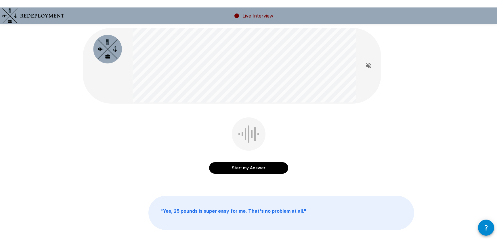
scroll to position [0, 0]
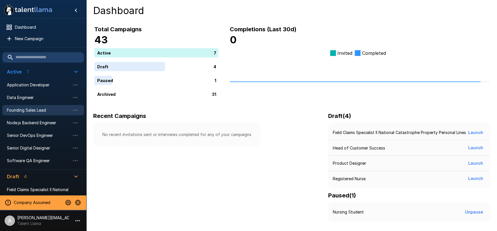
click at [47, 109] on span "Founding Sales Lead" at bounding box center [38, 111] width 63 height 6
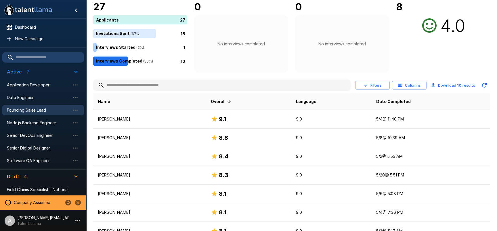
scroll to position [78, 0]
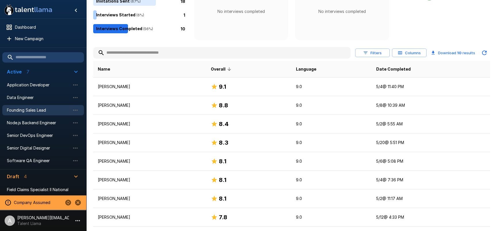
click at [383, 53] on button "Filters" at bounding box center [372, 53] width 34 height 9
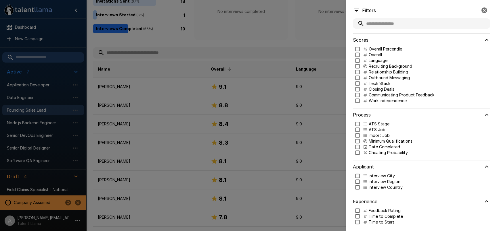
click at [378, 61] on p "Language" at bounding box center [377, 61] width 19 height 6
type input "***"
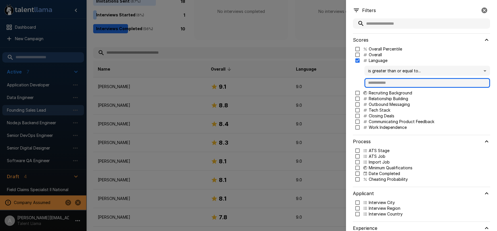
click at [381, 82] on input "text" at bounding box center [427, 83] width 126 height 10
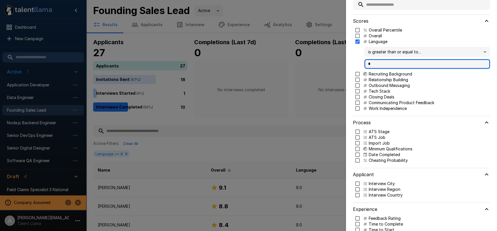
scroll to position [30, 0]
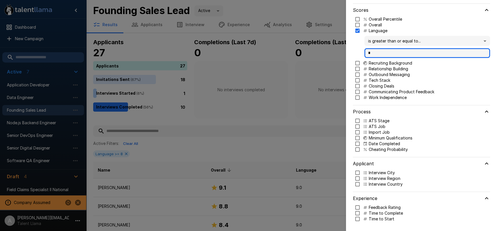
type input "*"
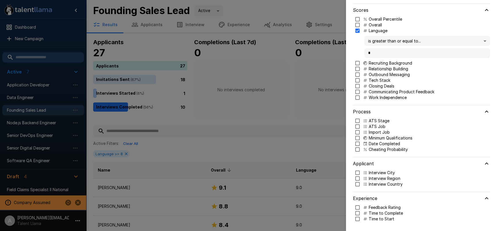
click at [375, 150] on p "Cheating Probability" at bounding box center [387, 150] width 39 height 6
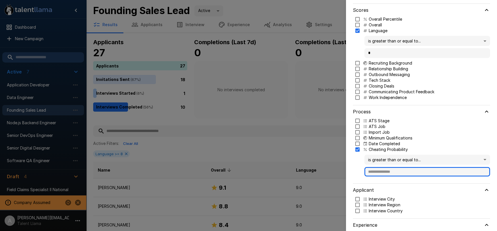
click at [380, 174] on input "text" at bounding box center [427, 172] width 126 height 10
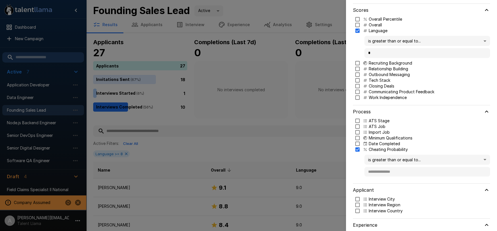
click at [383, 159] on body ".st0{fill:#FFFFFF;} .st1{fill:#76a4ed;} Dashboard New Campaign Active 7 Applica…" at bounding box center [248, 115] width 497 height 231
click at [385, 189] on span "is less than or equal to..." at bounding box center [427, 188] width 116 height 6
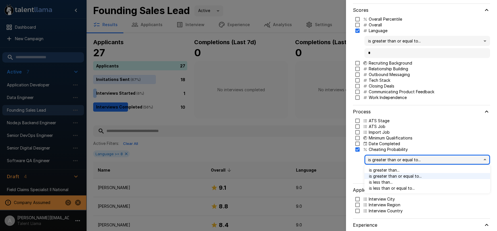
type input "***"
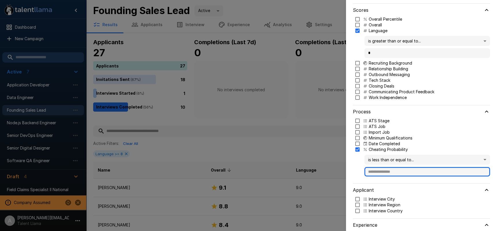
click at [385, 173] on input "text" at bounding box center [427, 172] width 126 height 10
type input "**"
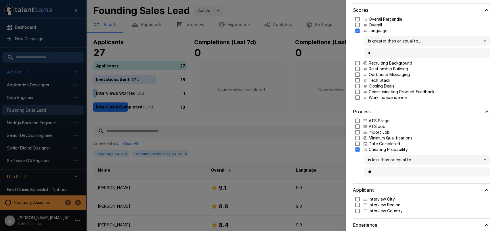
click at [316, 133] on div at bounding box center [248, 115] width 497 height 231
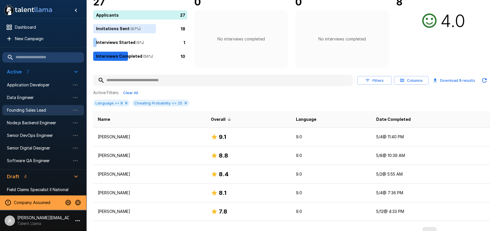
scroll to position [55, 0]
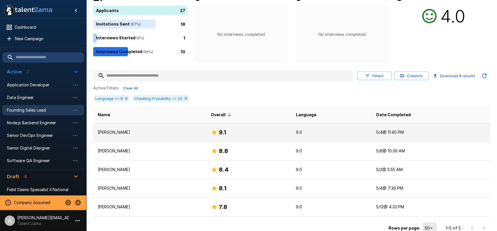
click at [201, 133] on p "[PERSON_NAME]" at bounding box center [150, 133] width 104 height 6
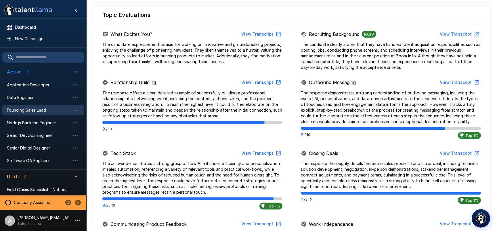
scroll to position [270, 0]
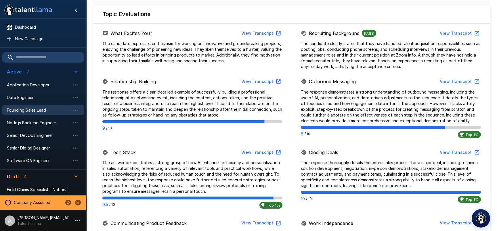
click at [260, 80] on button "View Transcript" at bounding box center [260, 81] width 43 height 11
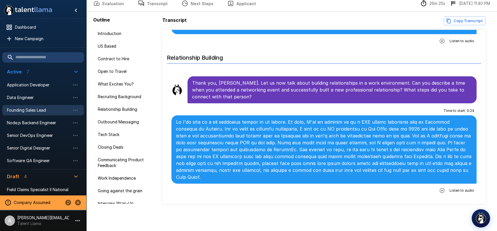
scroll to position [567, 0]
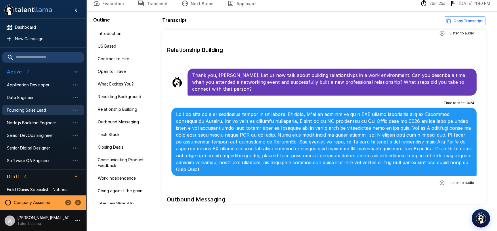
click at [442, 178] on button "button" at bounding box center [442, 183] width 10 height 10
click at [420, 181] on icon "button" at bounding box center [418, 184] width 6 height 6
click at [456, 22] on button "Copy Transcript" at bounding box center [465, 20] width 42 height 9
click at [389, 26] on div "Transcript Copy Transcript Introduction For help and tips, click the question b…" at bounding box center [325, 109] width 327 height 187
click at [481, 219] on img "button" at bounding box center [481, 218] width 12 height 12
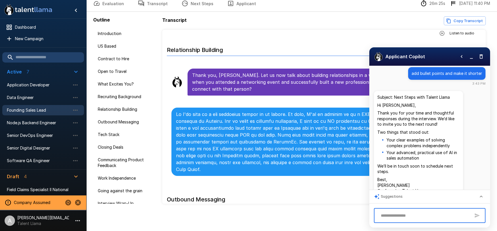
scroll to position [191, 0]
click at [481, 57] on icon "button" at bounding box center [481, 57] width 6 height 6
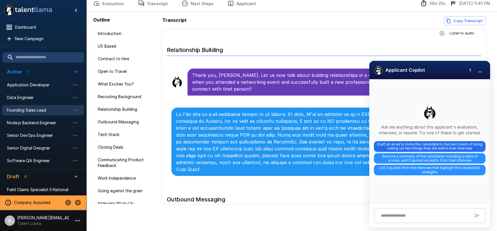
scroll to position [26, 0]
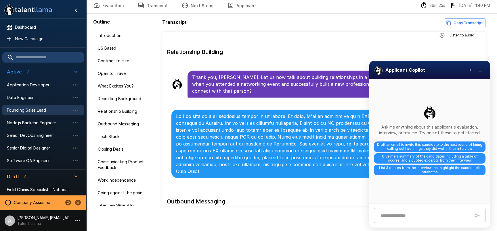
drag, startPoint x: 483, startPoint y: 71, endPoint x: 423, endPoint y: 73, distance: 59.5
click at [483, 71] on button "button" at bounding box center [479, 70] width 9 height 9
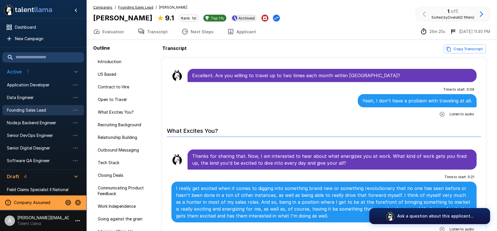
click at [124, 5] on span "Founding Sales Lead" at bounding box center [135, 8] width 35 height 6
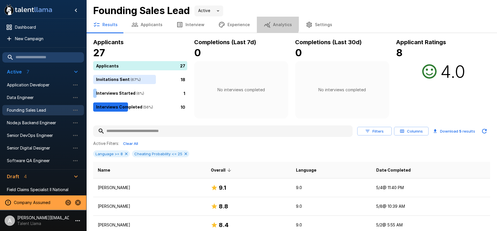
click at [268, 24] on button "Analytics" at bounding box center [278, 25] width 42 height 16
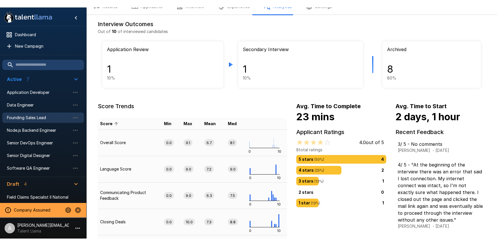
scroll to position [16, 0]
